Goal: Transaction & Acquisition: Obtain resource

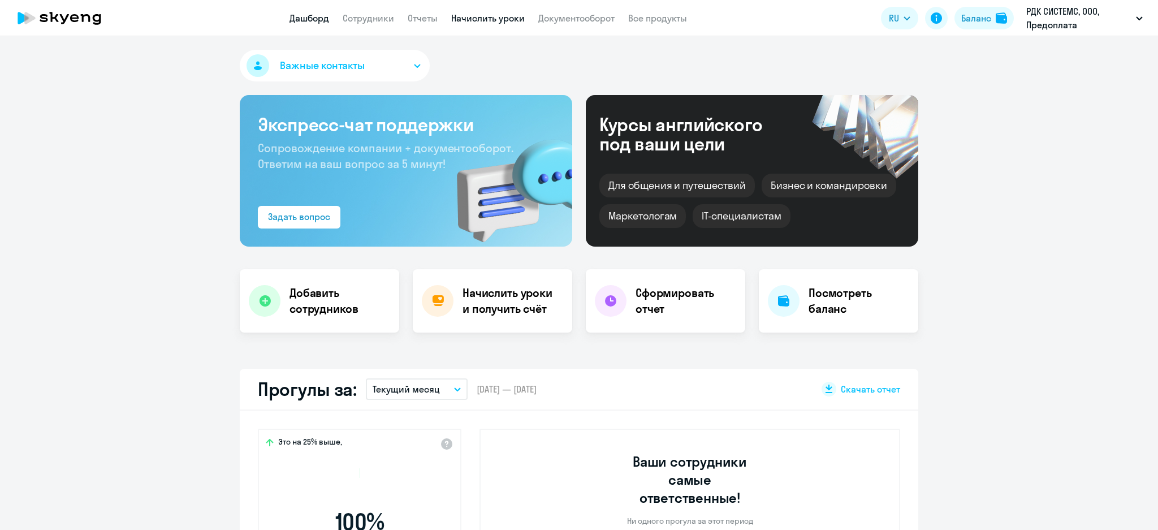
click at [495, 12] on link "Начислить уроки" at bounding box center [487, 17] width 73 height 11
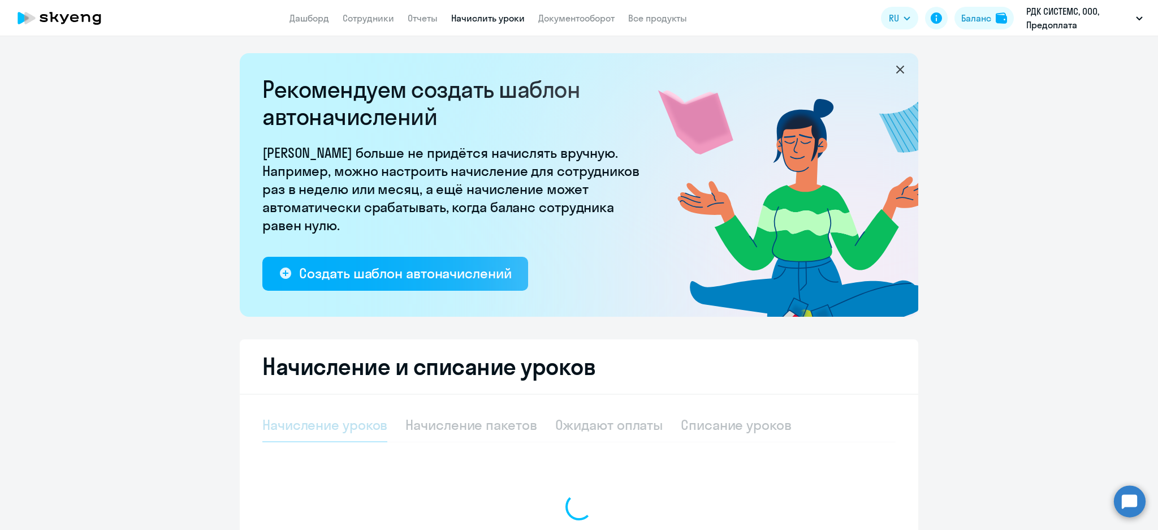
select select "10"
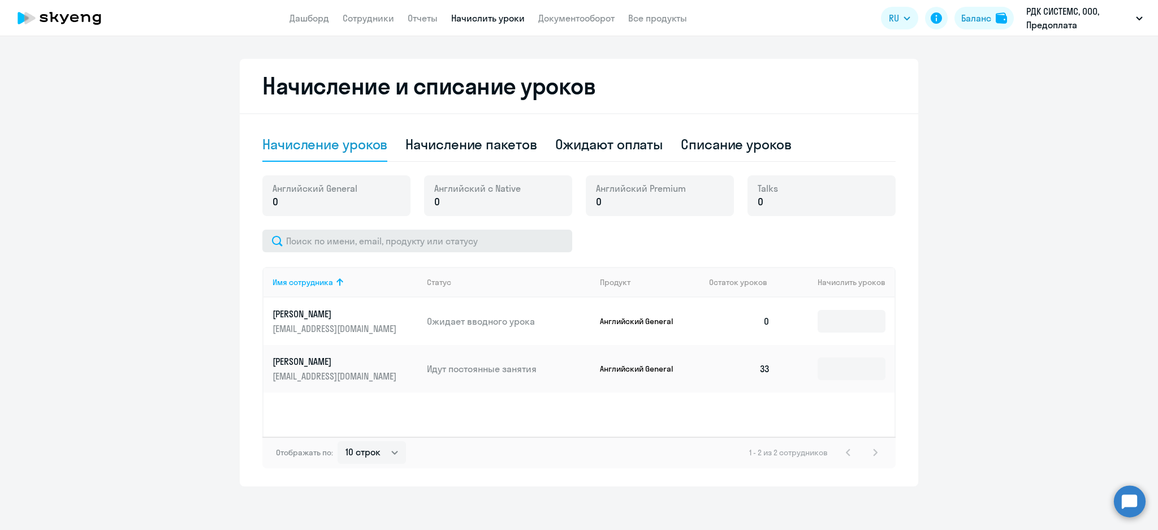
scroll to position [281, 0]
click at [516, 128] on div "Начисление пакетов" at bounding box center [470, 144] width 131 height 34
select select "10"
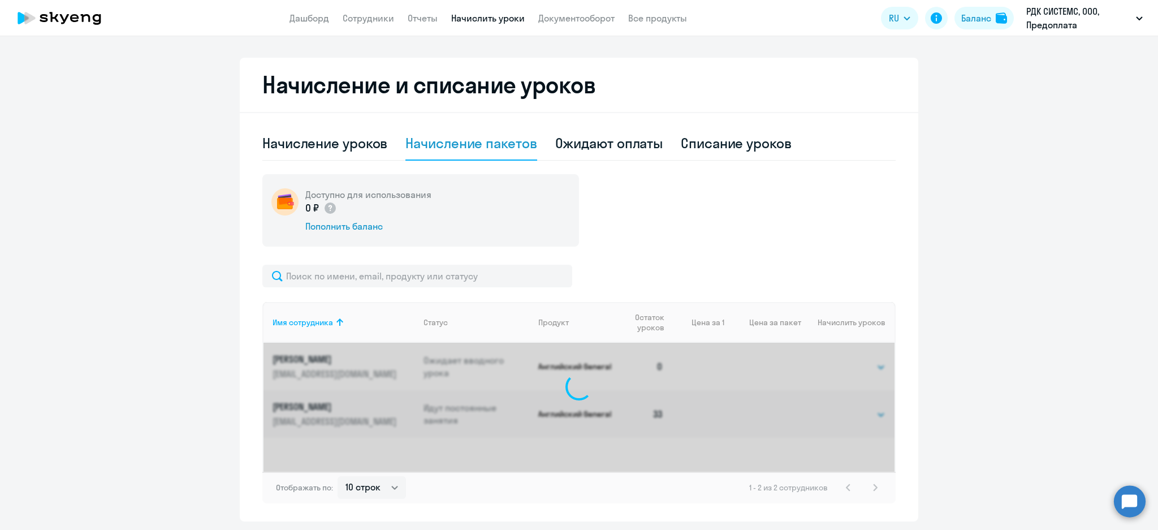
click at [518, 140] on div "Начисление пакетов" at bounding box center [470, 143] width 131 height 18
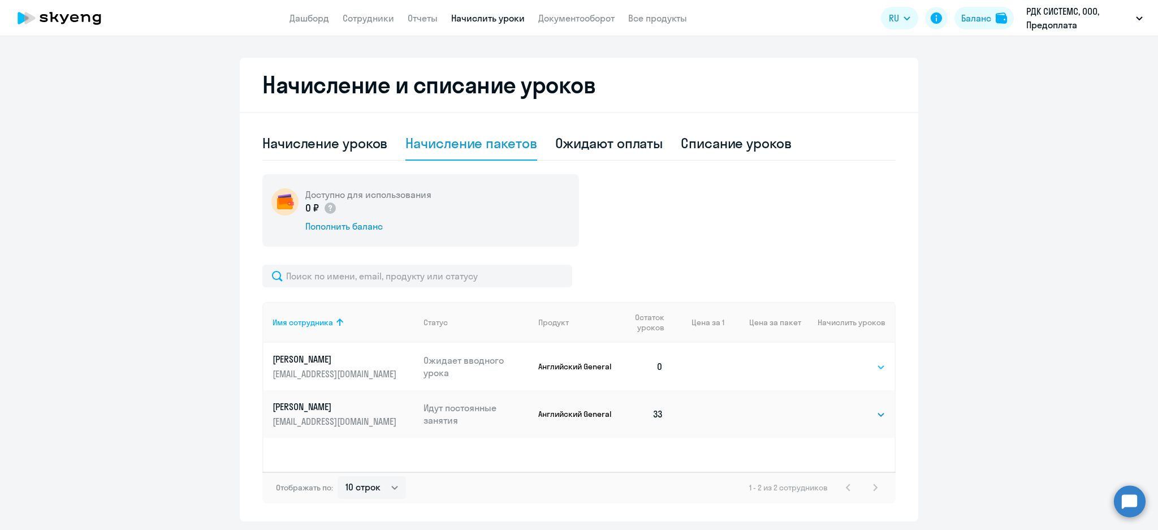
click at [869, 370] on select "Выбрать 4 8 16 32 64 96 128" at bounding box center [862, 367] width 46 height 14
select select "32"
click at [839, 360] on select "Выбрать 4 8 16 32 64 96 128" at bounding box center [862, 367] width 46 height 14
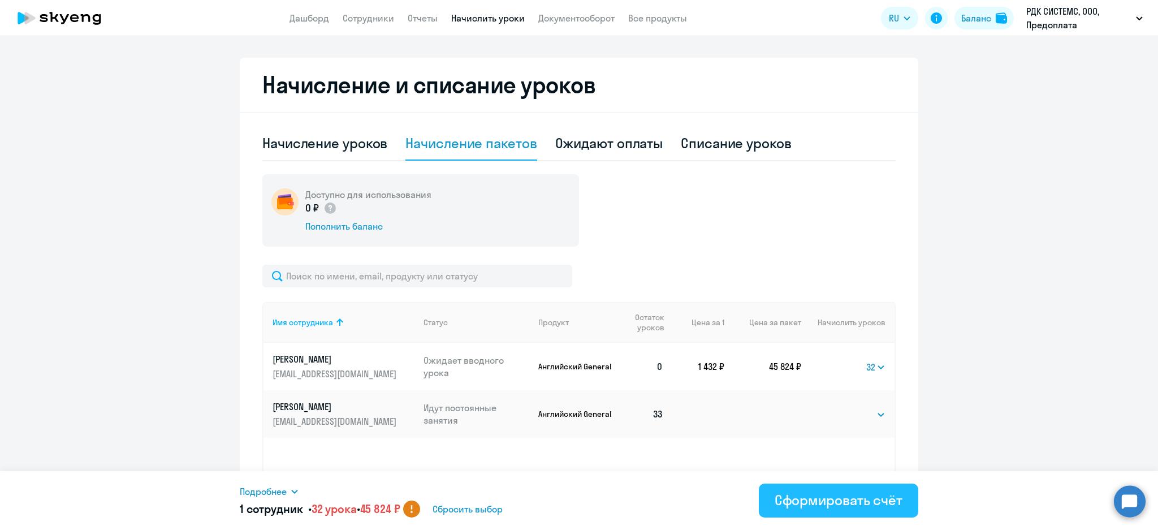
click at [827, 501] on div "Сформировать счёт" at bounding box center [838, 500] width 128 height 18
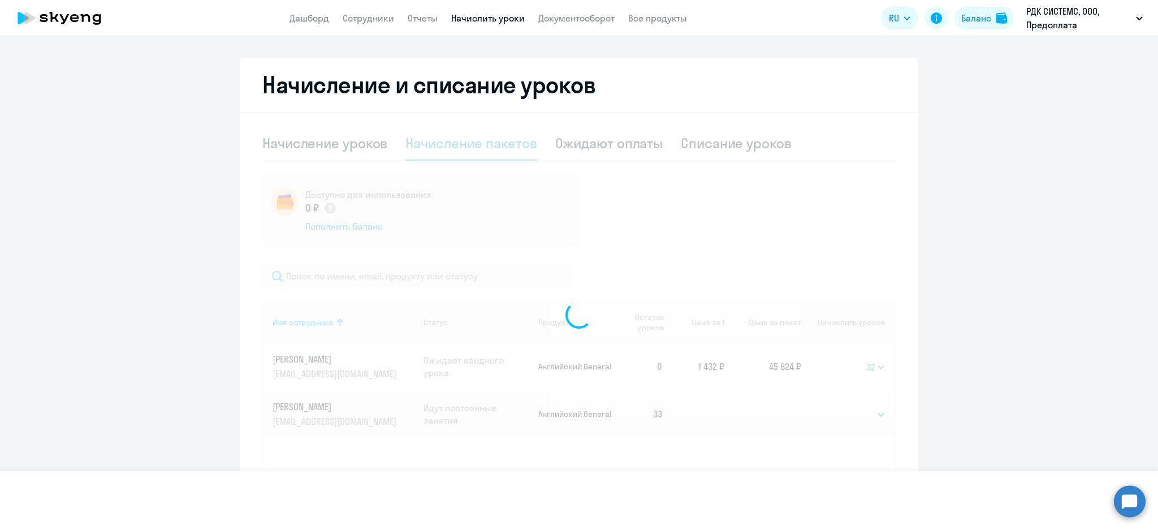
select select
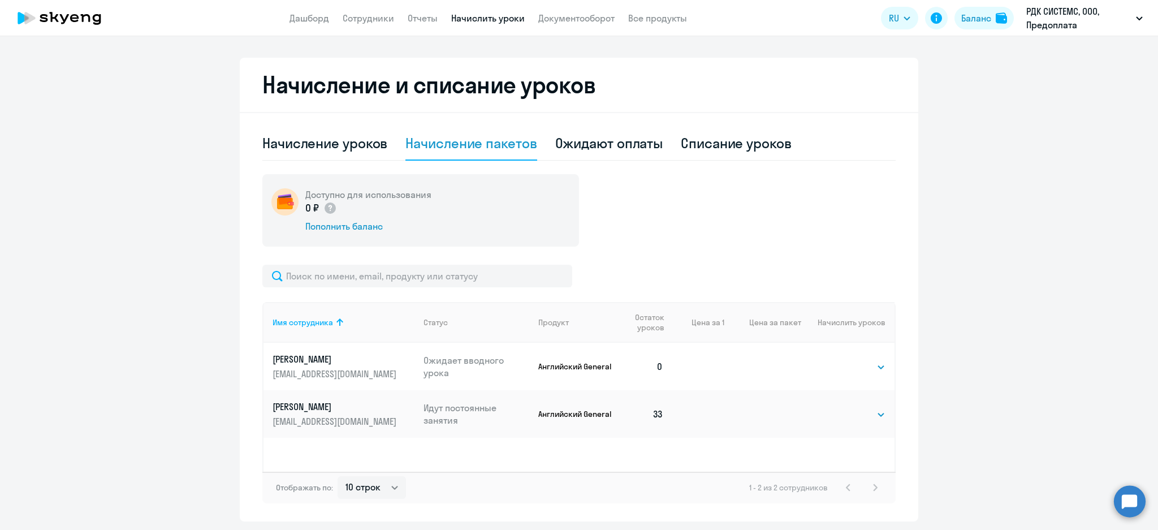
click at [590, 25] on app-header "Дашборд Сотрудники Отчеты Начислить уроки Документооборот Все продукты Дашборд …" at bounding box center [579, 18] width 1158 height 36
click at [581, 15] on link "Документооборот" at bounding box center [576, 17] width 76 height 11
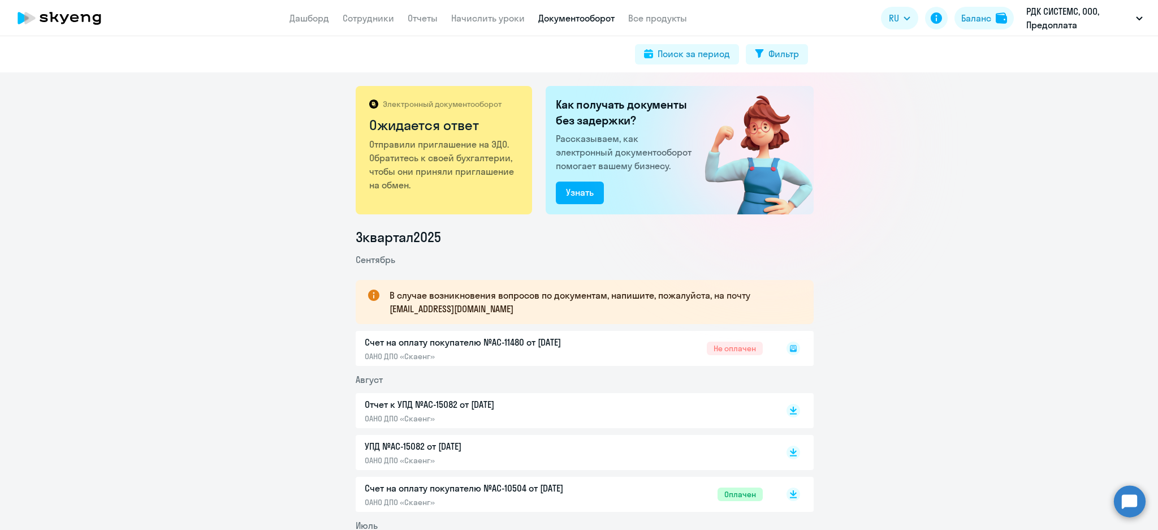
click at [790, 349] on icon at bounding box center [793, 348] width 7 height 7
